Goal: Transaction & Acquisition: Purchase product/service

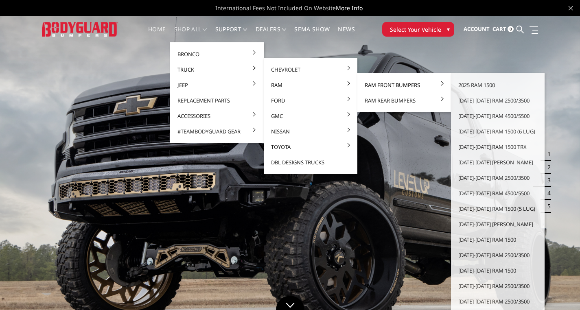
click at [400, 81] on link "Ram Front Bumpers" at bounding box center [404, 84] width 87 height 15
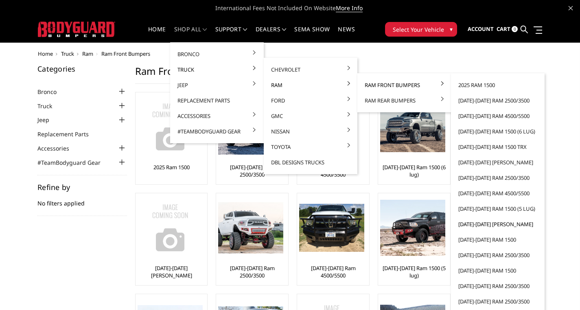
click at [495, 226] on link "[DATE]-[DATE] [PERSON_NAME]" at bounding box center [498, 224] width 87 height 15
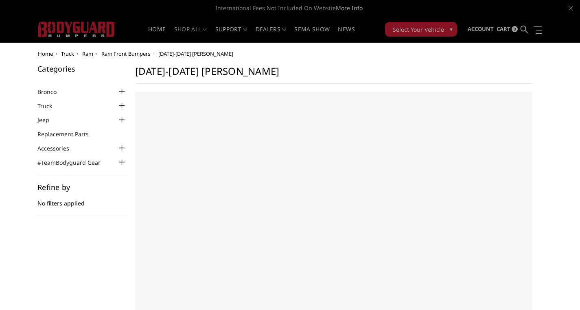
select select "US"
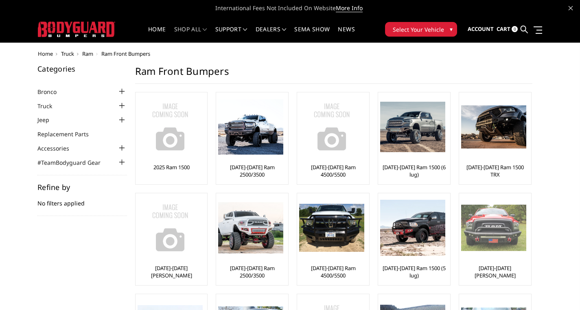
click at [470, 237] on img at bounding box center [493, 228] width 65 height 47
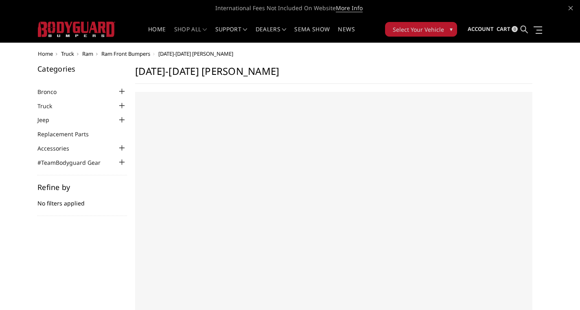
select select "US"
